Goal: Information Seeking & Learning: Learn about a topic

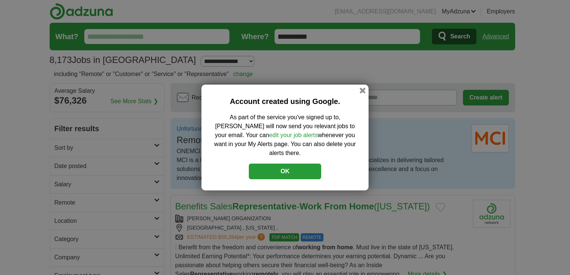
click at [303, 170] on button "OK" at bounding box center [285, 172] width 72 height 16
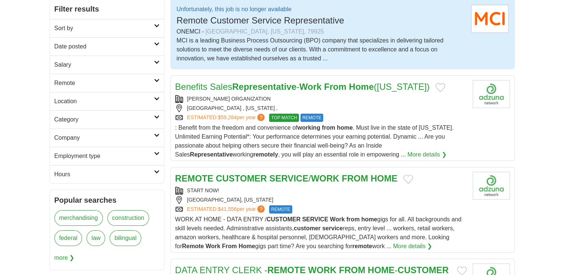
scroll to position [125, 0]
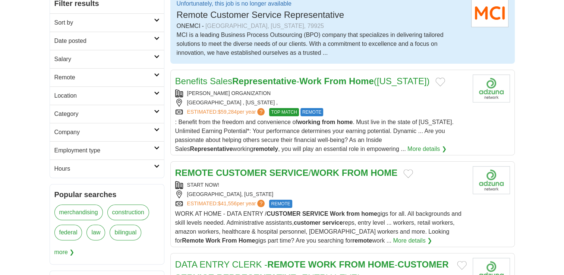
click at [354, 174] on strong "FROM" at bounding box center [355, 173] width 26 height 10
click at [151, 80] on h2 "Remote" at bounding box center [104, 77] width 100 height 9
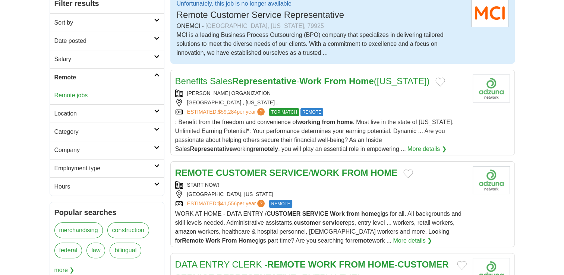
click at [84, 96] on link "Remote jobs" at bounding box center [71, 95] width 34 height 6
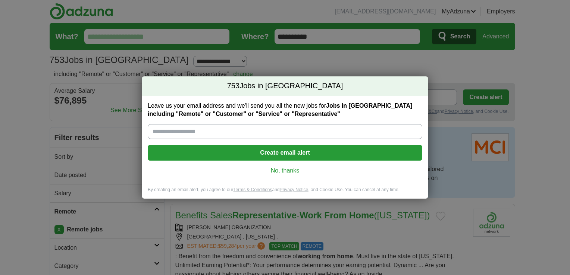
click at [292, 169] on link "No, thanks" at bounding box center [285, 171] width 263 height 8
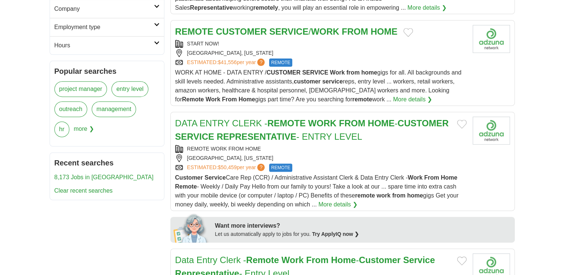
scroll to position [279, 0]
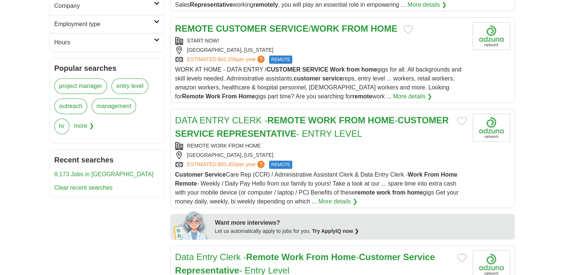
click at [297, 129] on strong "REPRESENTATIVE" at bounding box center [257, 134] width 80 height 10
